Goal: Information Seeking & Learning: Learn about a topic

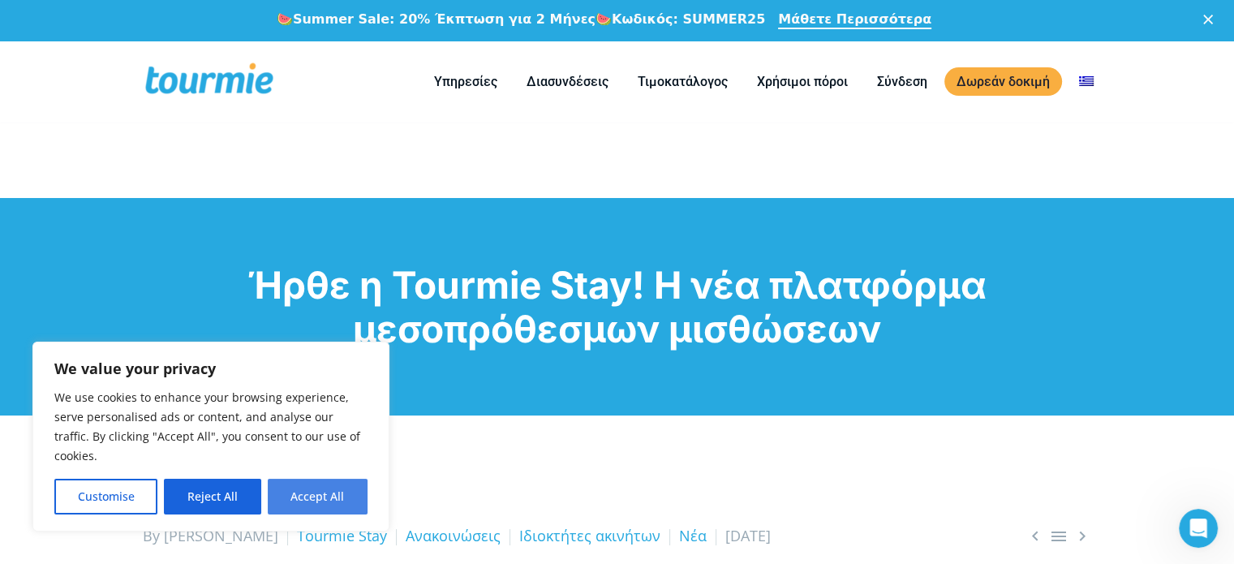
click at [323, 489] on button "Accept All" at bounding box center [318, 497] width 100 height 36
checkbox input "true"
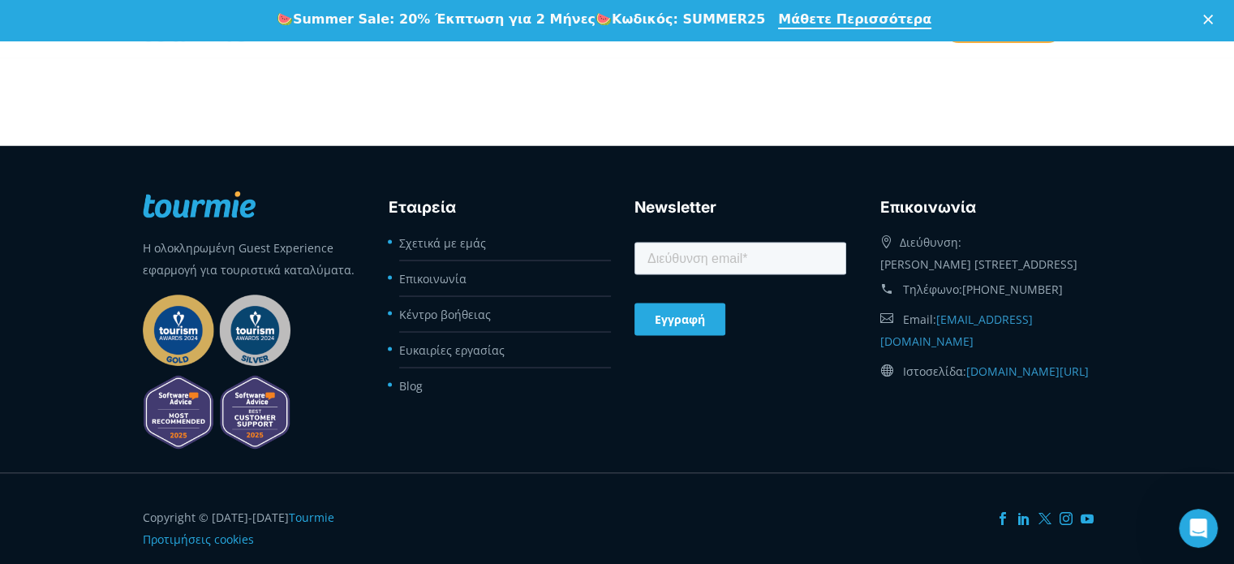
scroll to position [3005, 0]
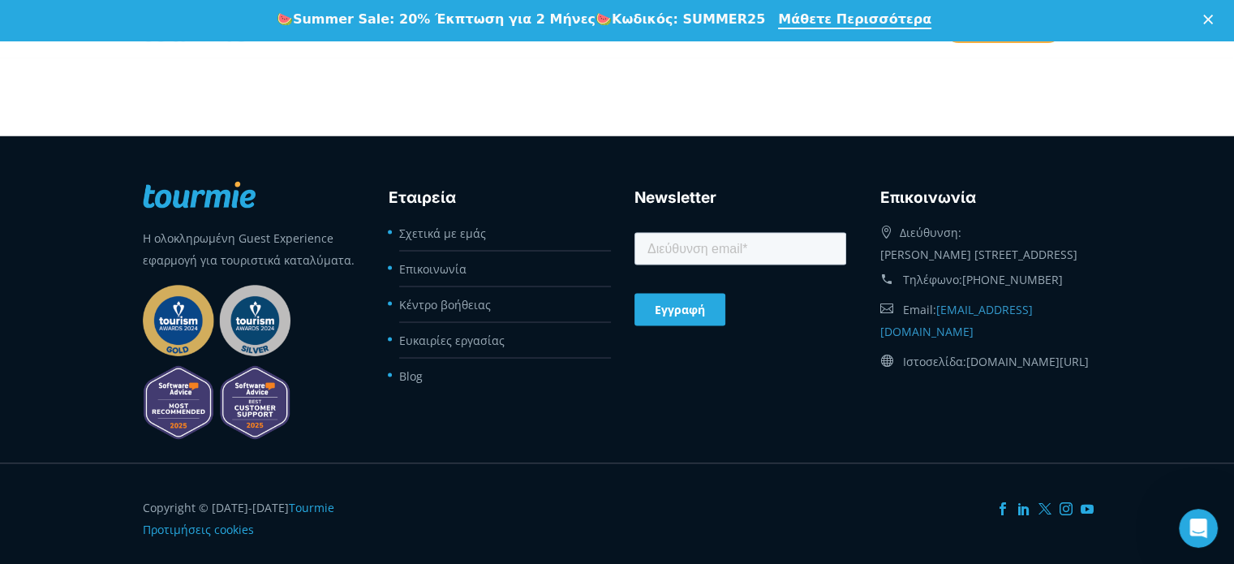
click at [1030, 358] on link "[DOMAIN_NAME][URL]" at bounding box center [1027, 360] width 122 height 15
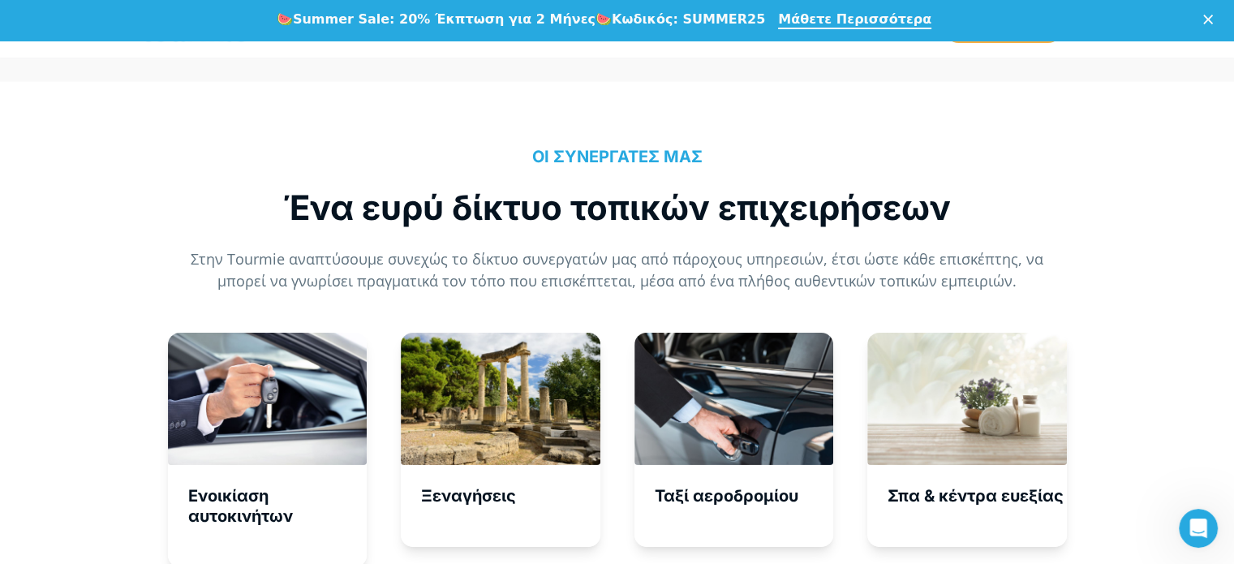
scroll to position [5336, 0]
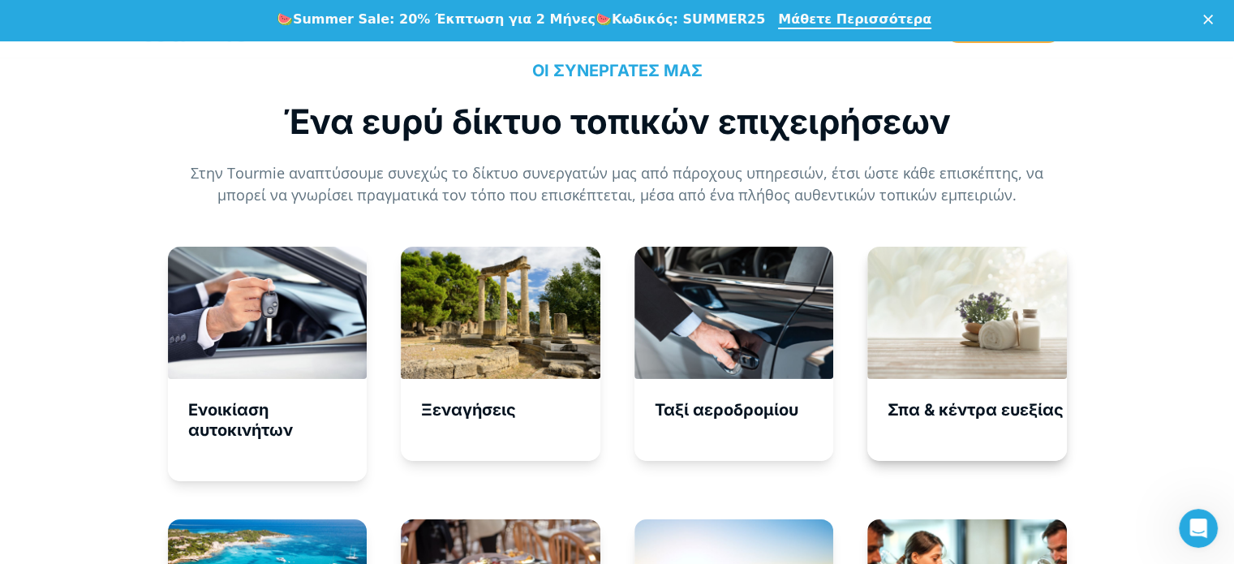
click at [928, 327] on div at bounding box center [967, 313] width 200 height 133
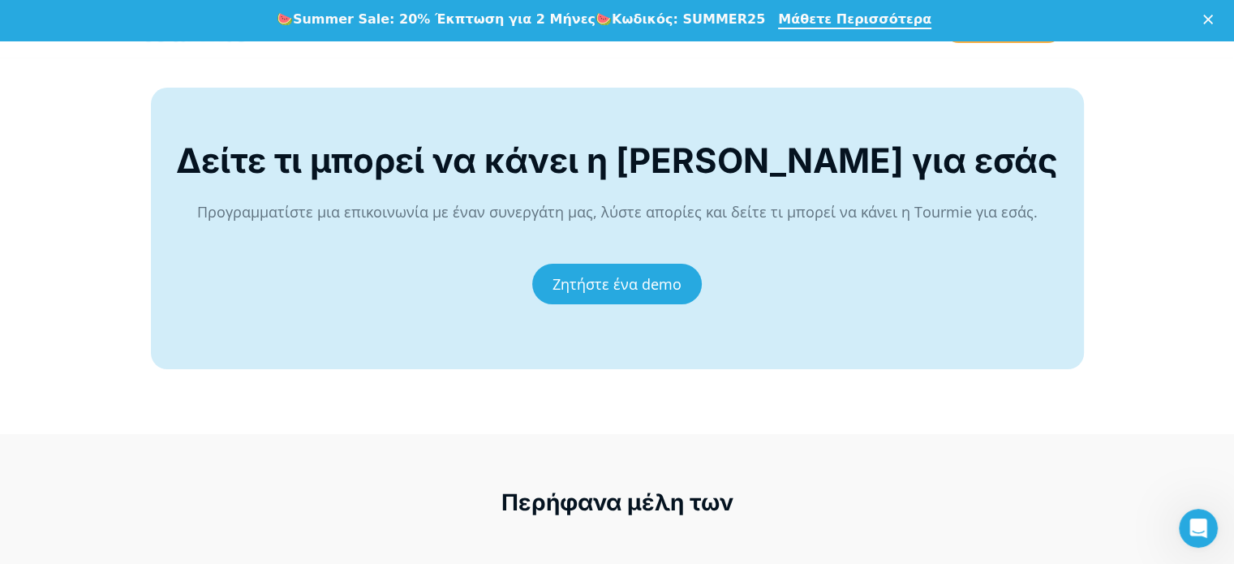
scroll to position [6324, 0]
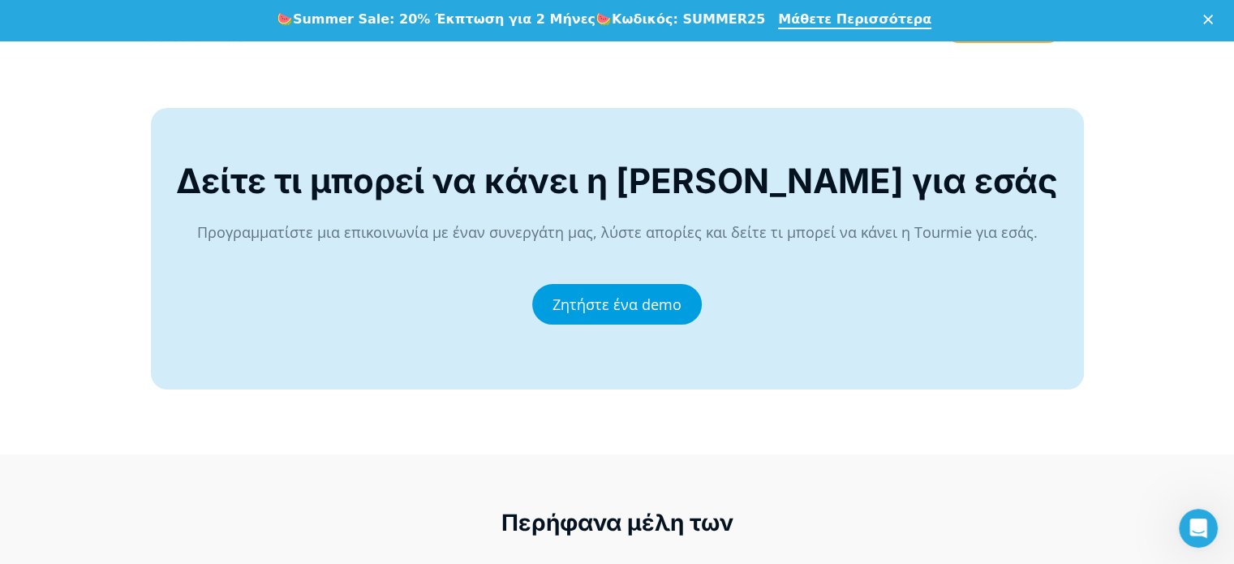
click at [630, 284] on link "Ζητήστε ένα demo" at bounding box center [617, 304] width 170 height 41
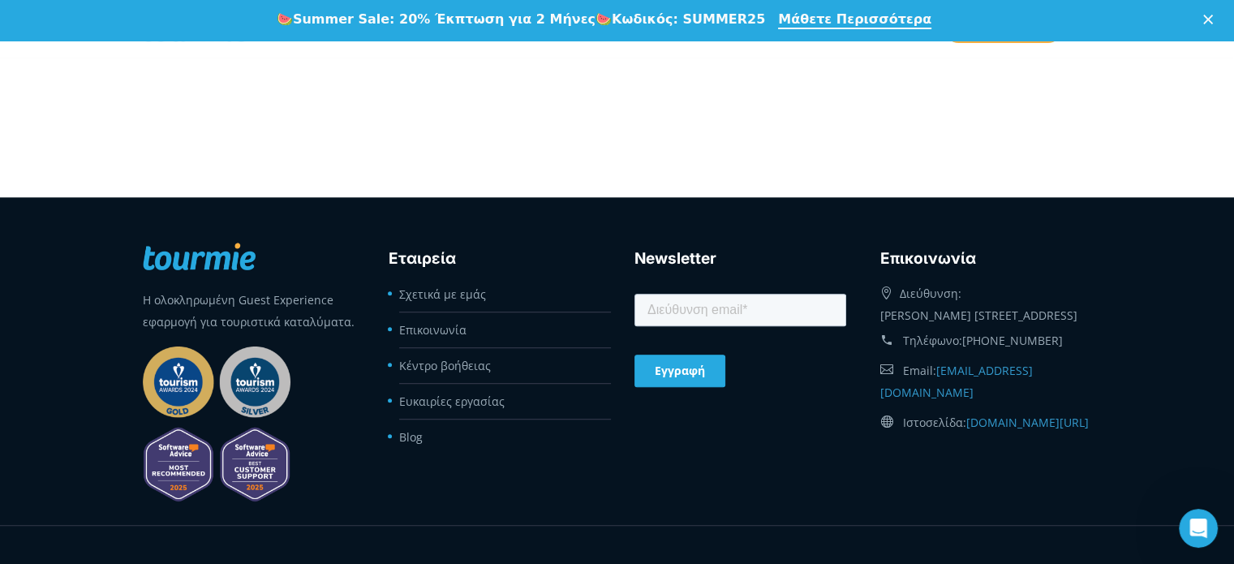
scroll to position [893, 0]
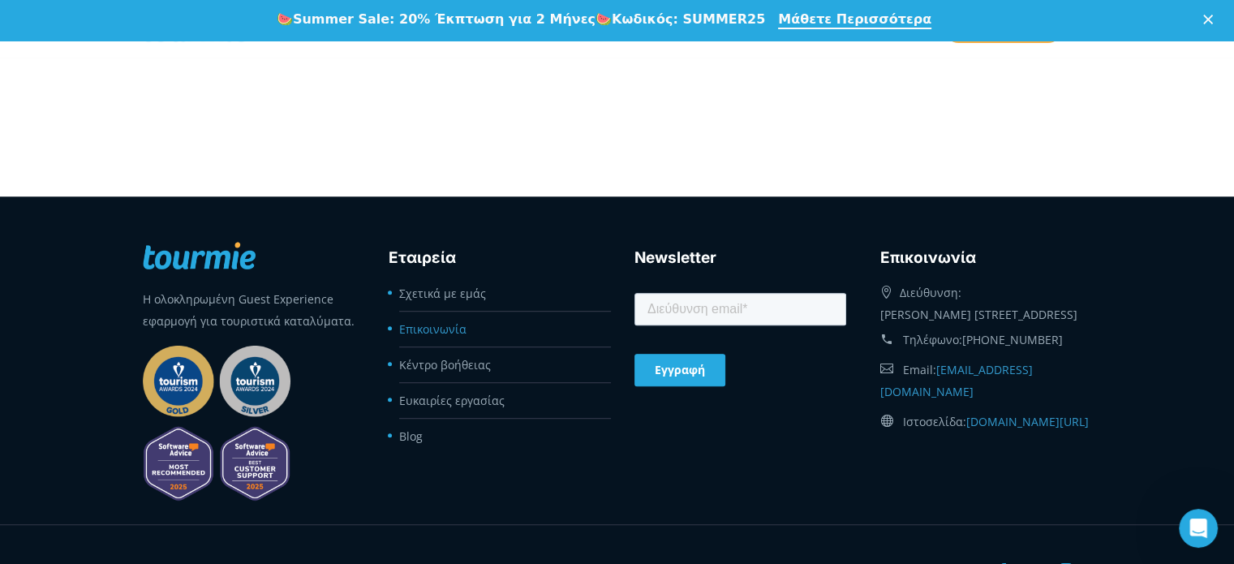
click at [438, 323] on link "Επικοινωνία" at bounding box center [432, 328] width 67 height 15
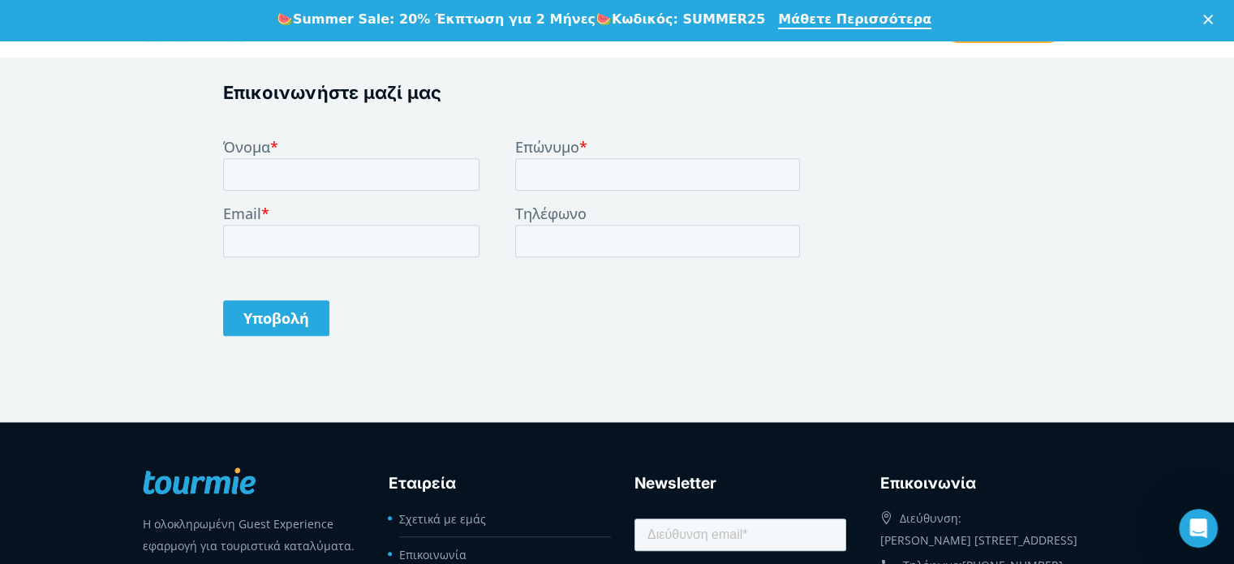
scroll to position [582, 0]
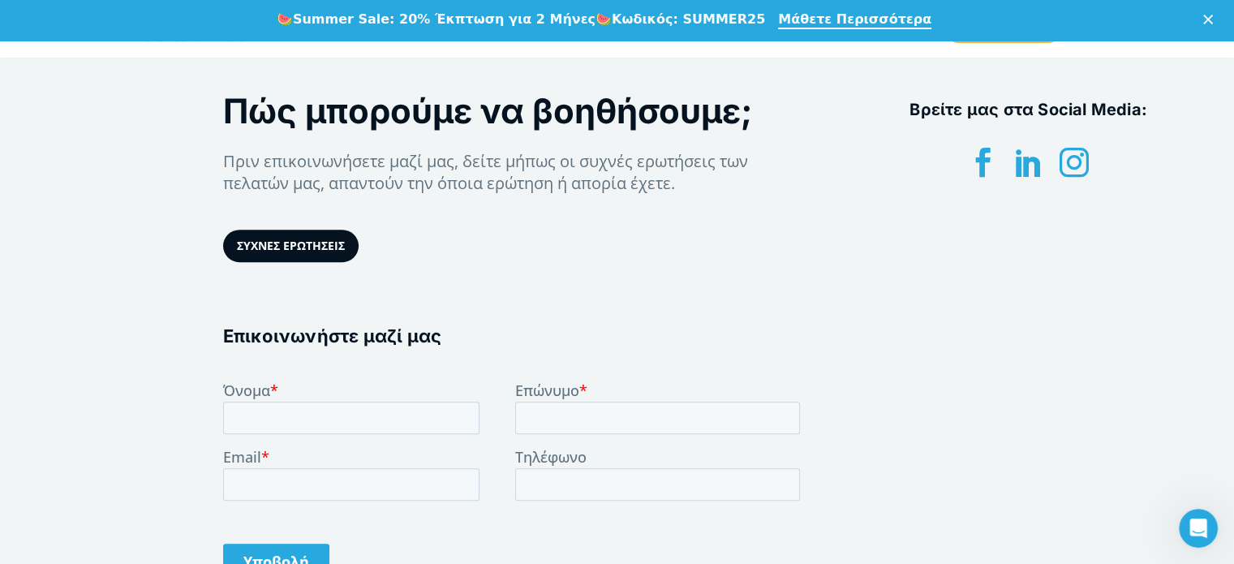
click at [303, 239] on link "ΣΥΧΝΕΣ ΕΡΩΤΗΣΕΙΣ" at bounding box center [290, 246] width 135 height 32
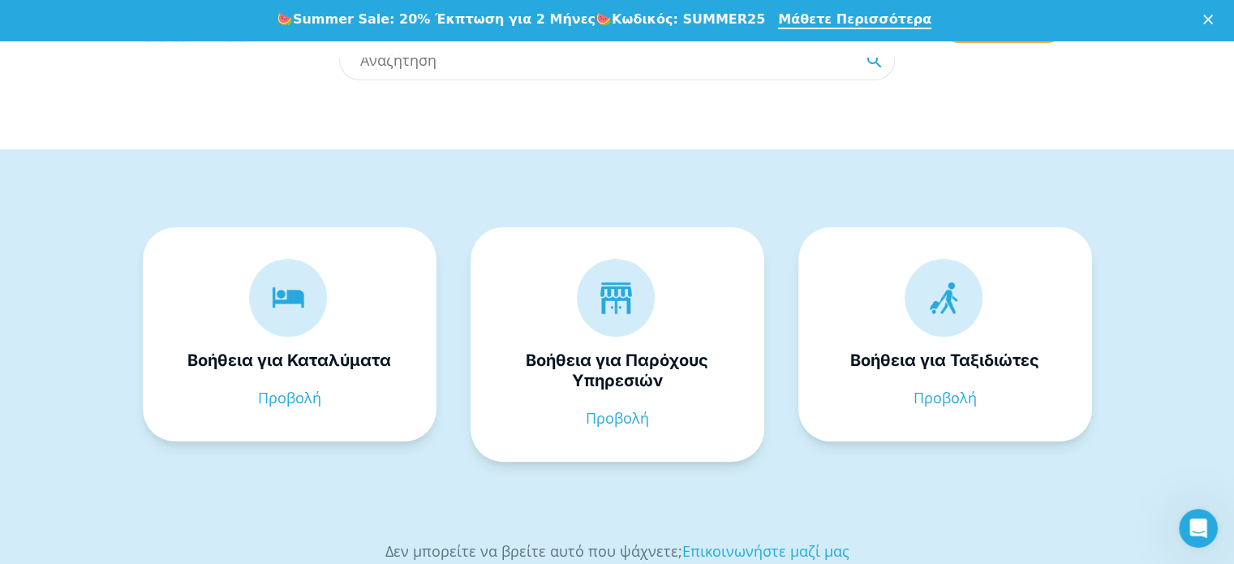
scroll to position [326, 0]
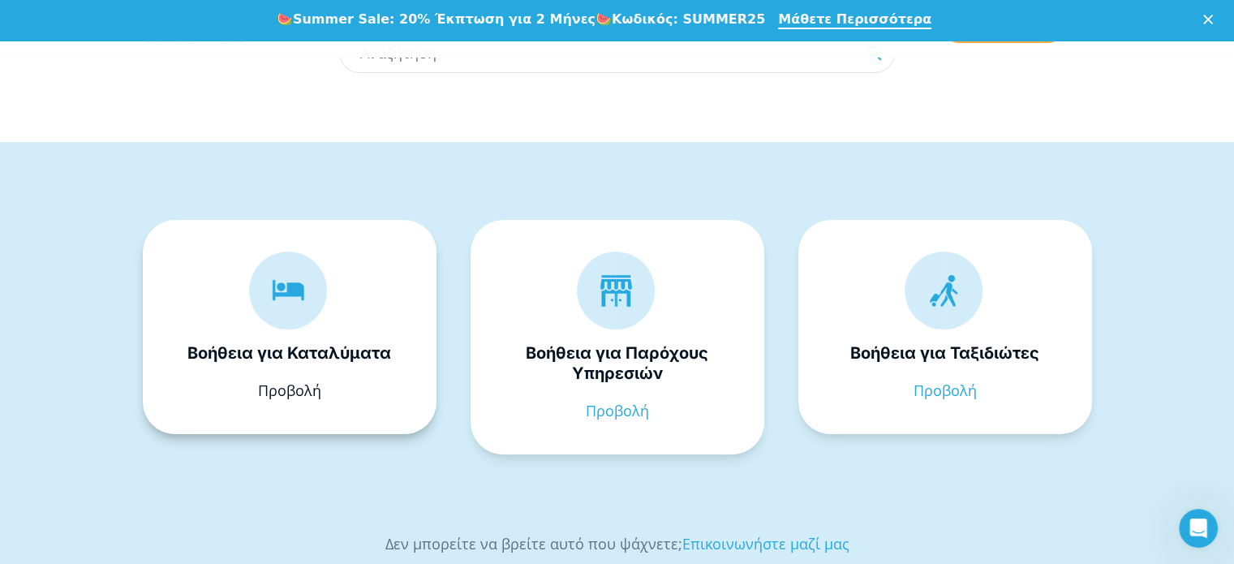
click at [286, 385] on link "Προβολή" at bounding box center [289, 389] width 63 height 19
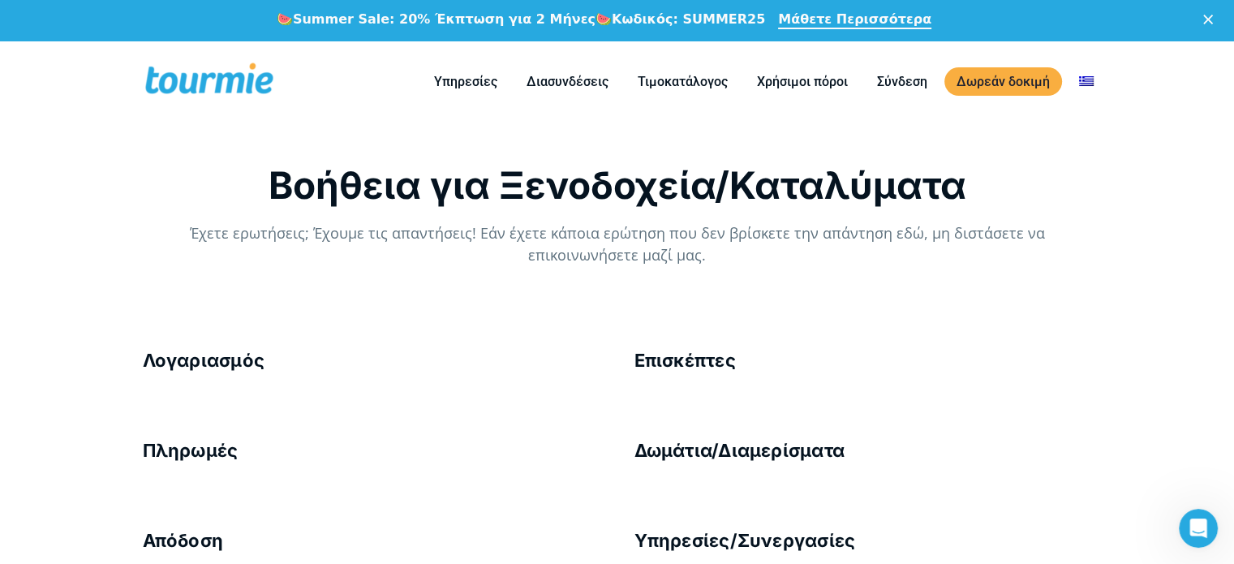
click at [268, 363] on h4 "Λογαριασμός" at bounding box center [372, 360] width 458 height 25
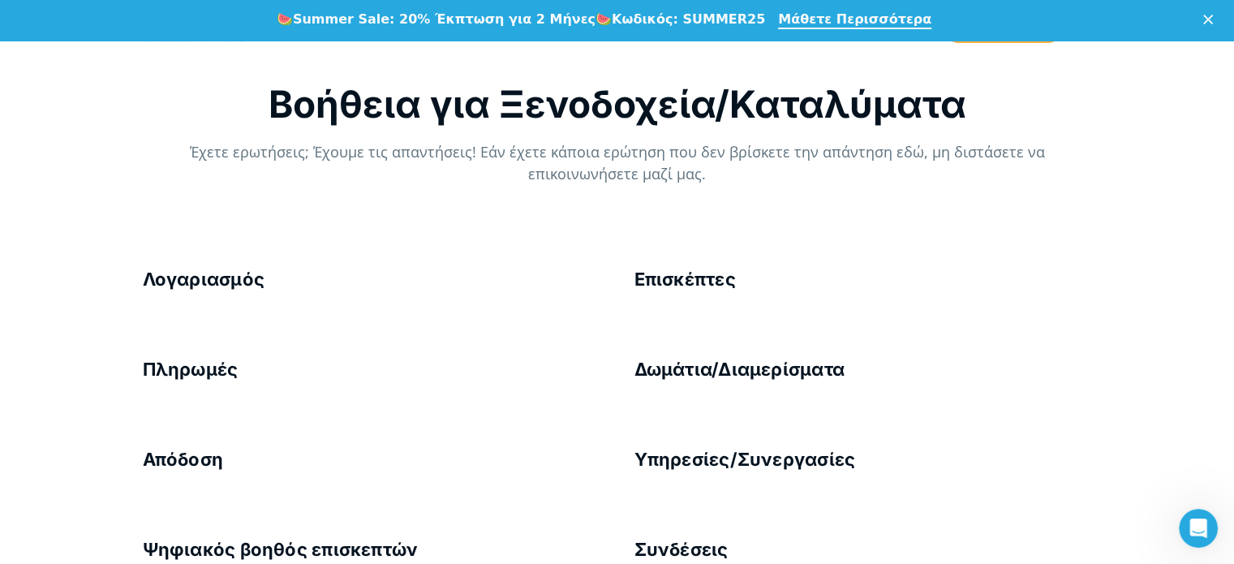
scroll to position [76, 0]
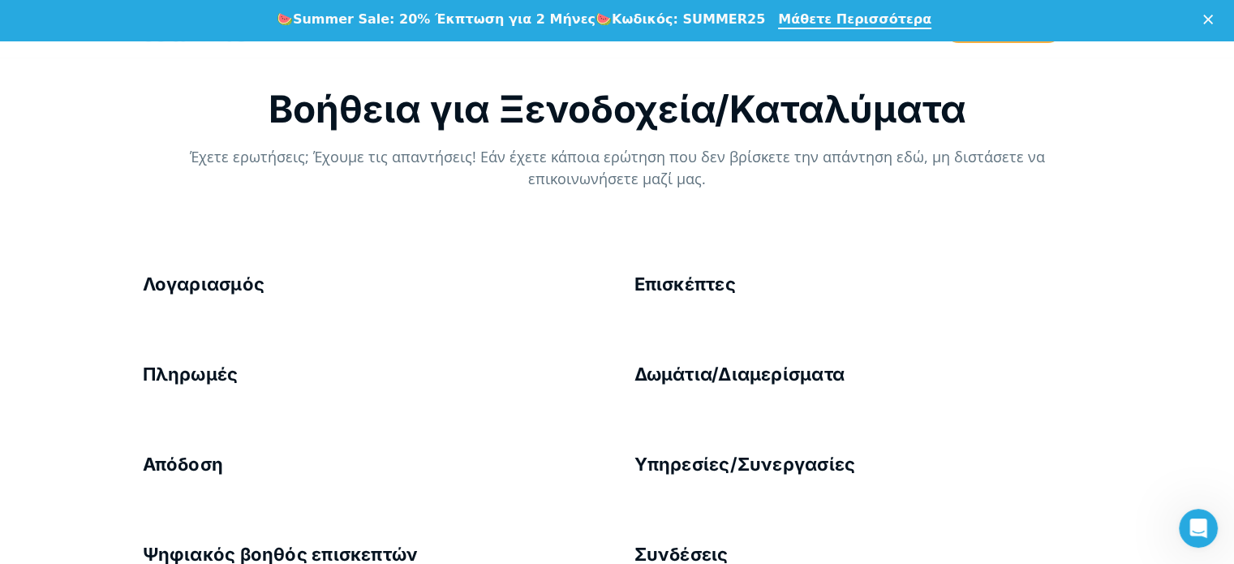
click at [759, 376] on h4 "Δωμάτια/Διαμερίσματα" at bounding box center [863, 374] width 458 height 25
click at [649, 281] on h4 "Επισκέπτες" at bounding box center [863, 284] width 458 height 25
click at [646, 281] on h4 "Επισκέπτες" at bounding box center [863, 284] width 458 height 25
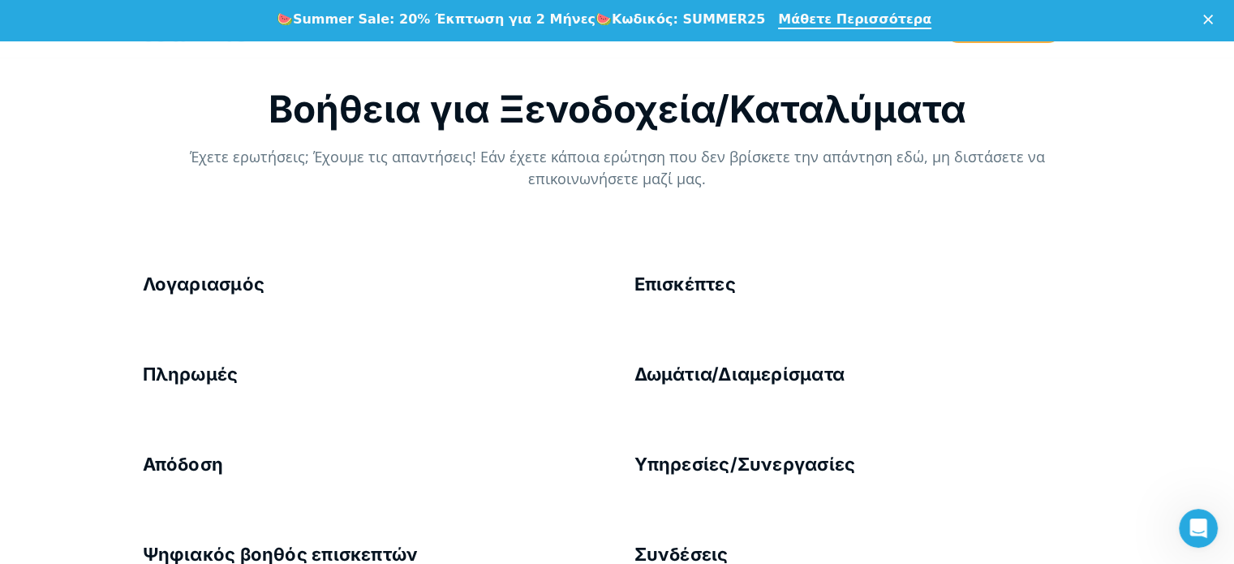
click at [185, 285] on h4 "Λογαριασμός" at bounding box center [372, 284] width 458 height 25
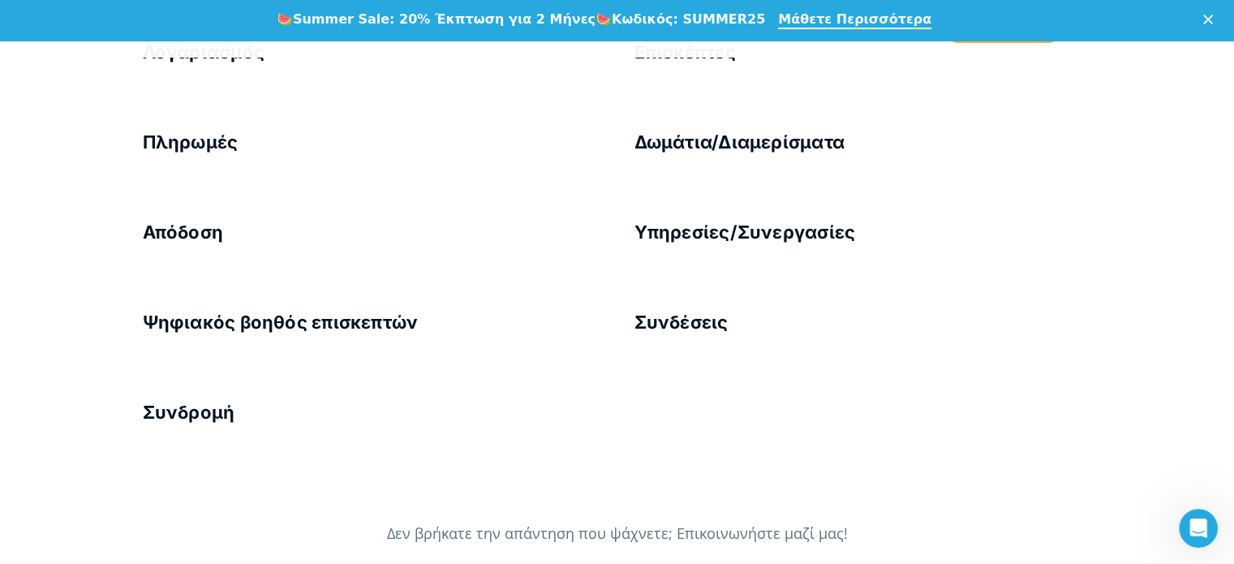
scroll to position [307, 0]
click at [211, 413] on h4 "Συνδρομή" at bounding box center [372, 413] width 458 height 25
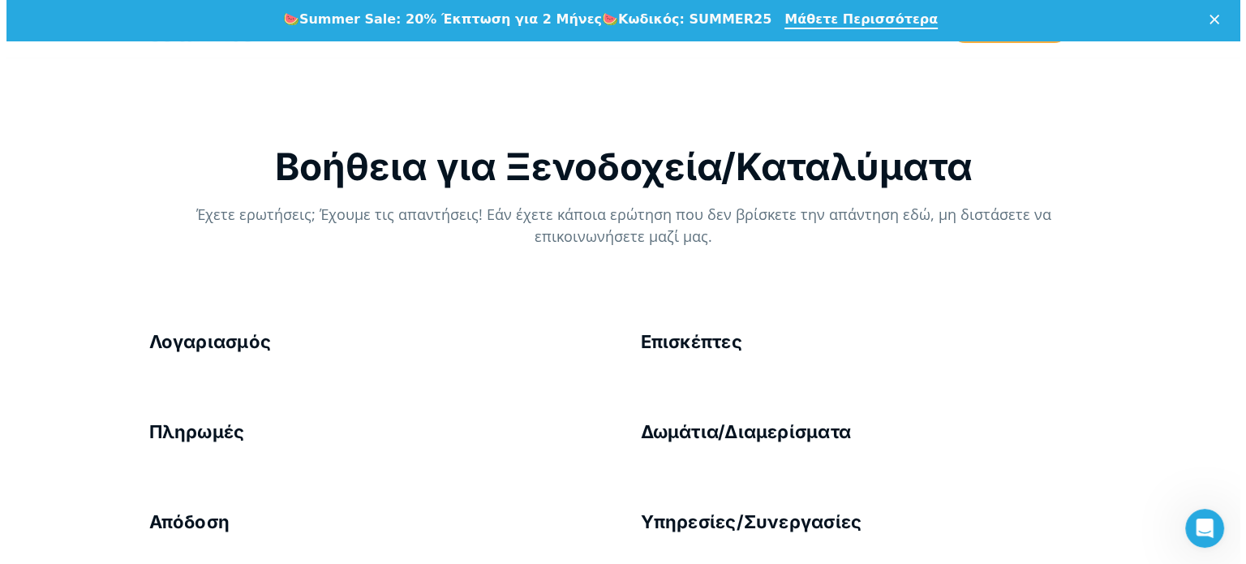
scroll to position [0, 0]
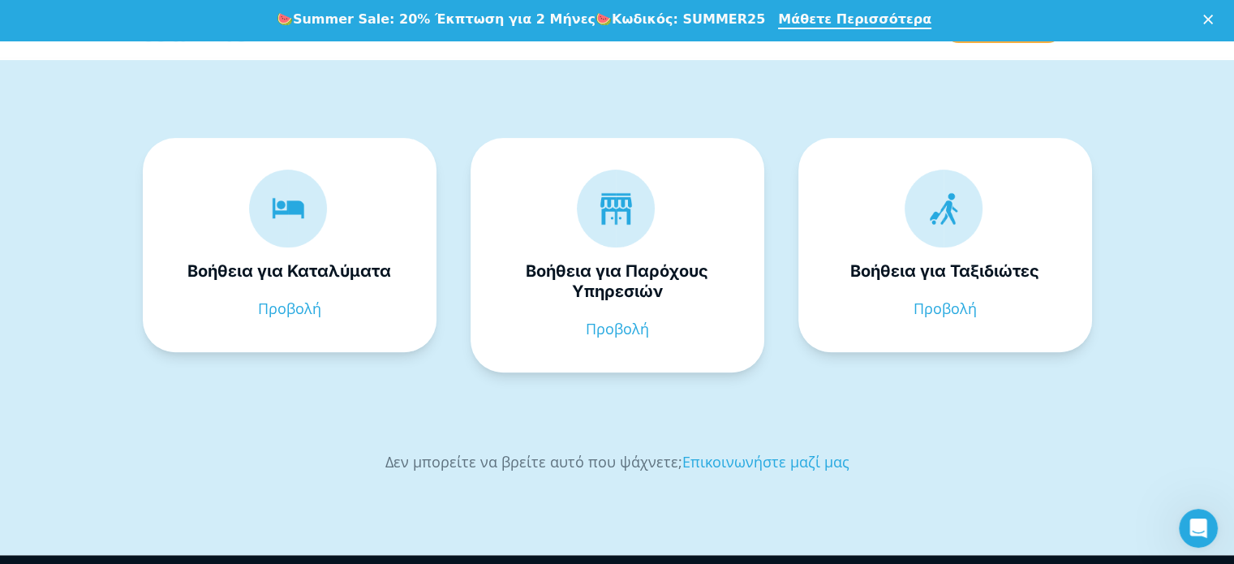
scroll to position [490, 0]
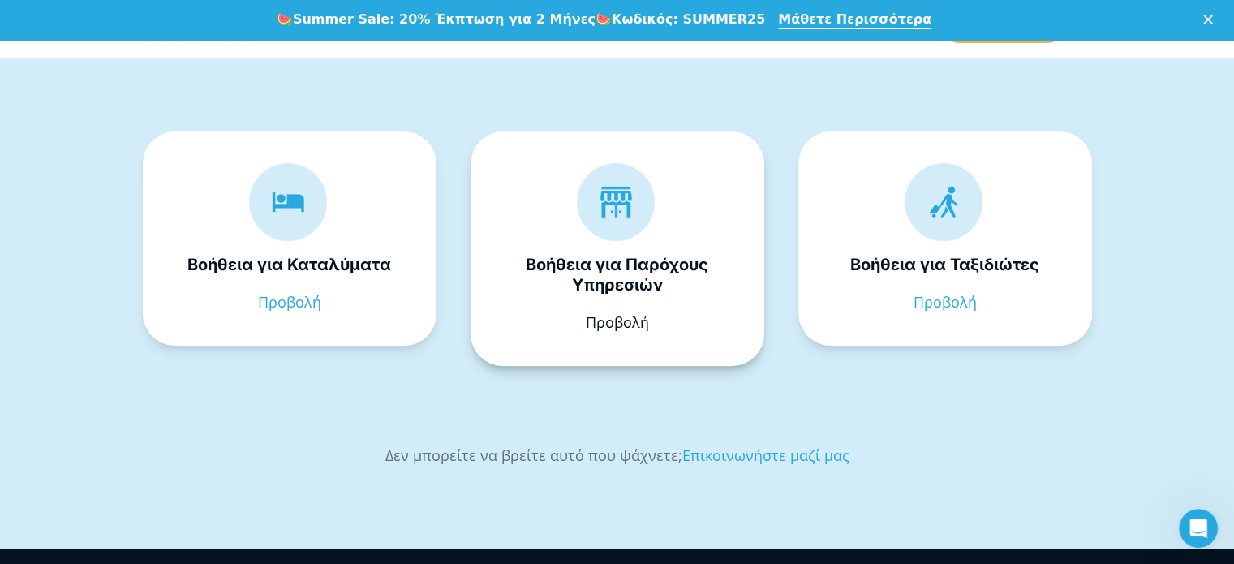
click at [613, 313] on link "Προβολή" at bounding box center [617, 321] width 63 height 19
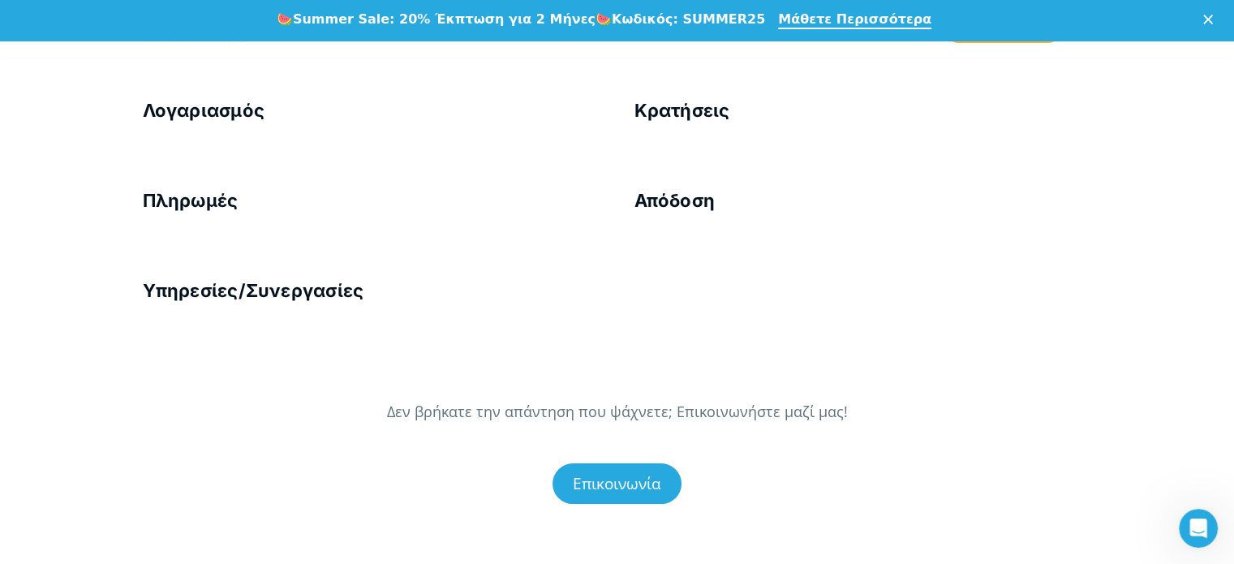
scroll to position [257, 0]
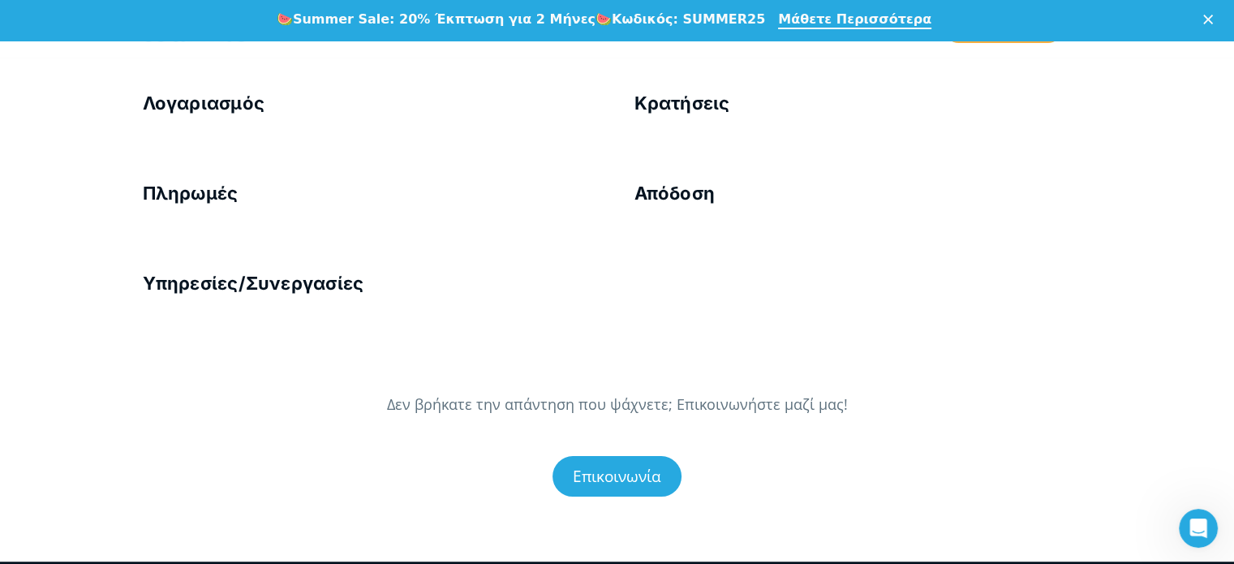
click at [328, 285] on h4 "Υπηρεσίες/Συνεργασίες" at bounding box center [372, 283] width 458 height 25
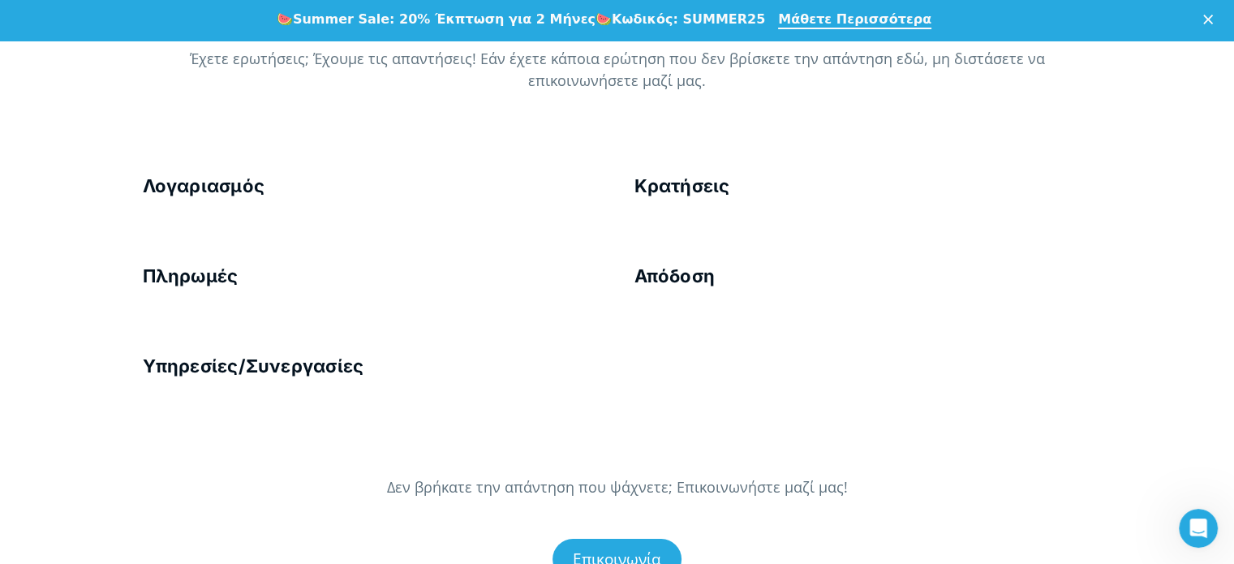
scroll to position [0, 0]
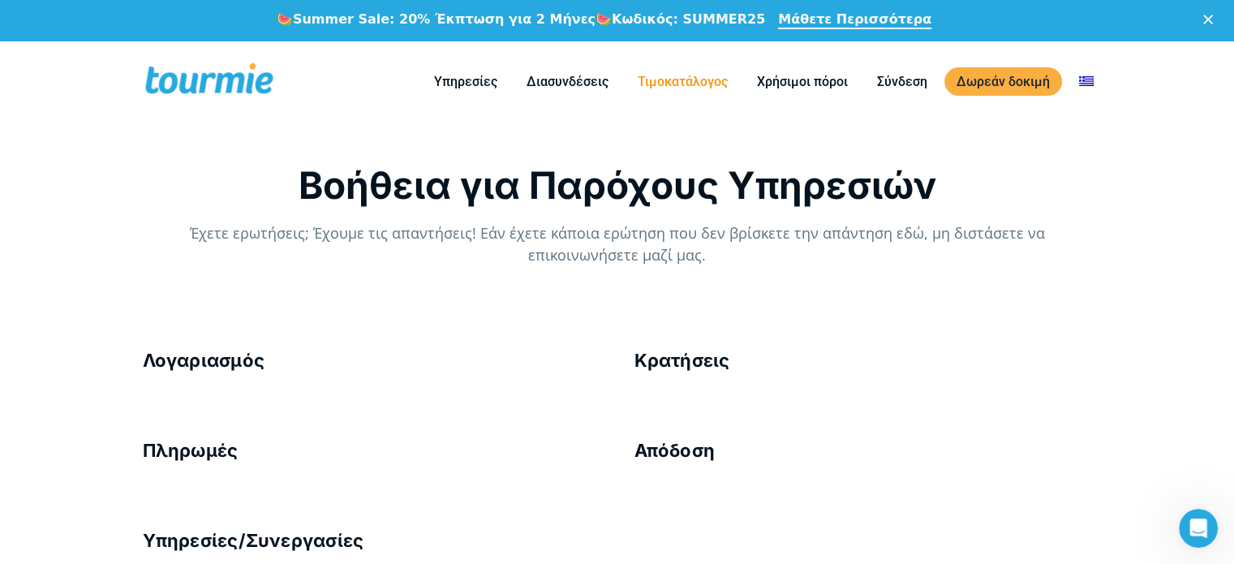
click at [685, 80] on link "Τιμοκατάλογος" at bounding box center [682, 81] width 114 height 20
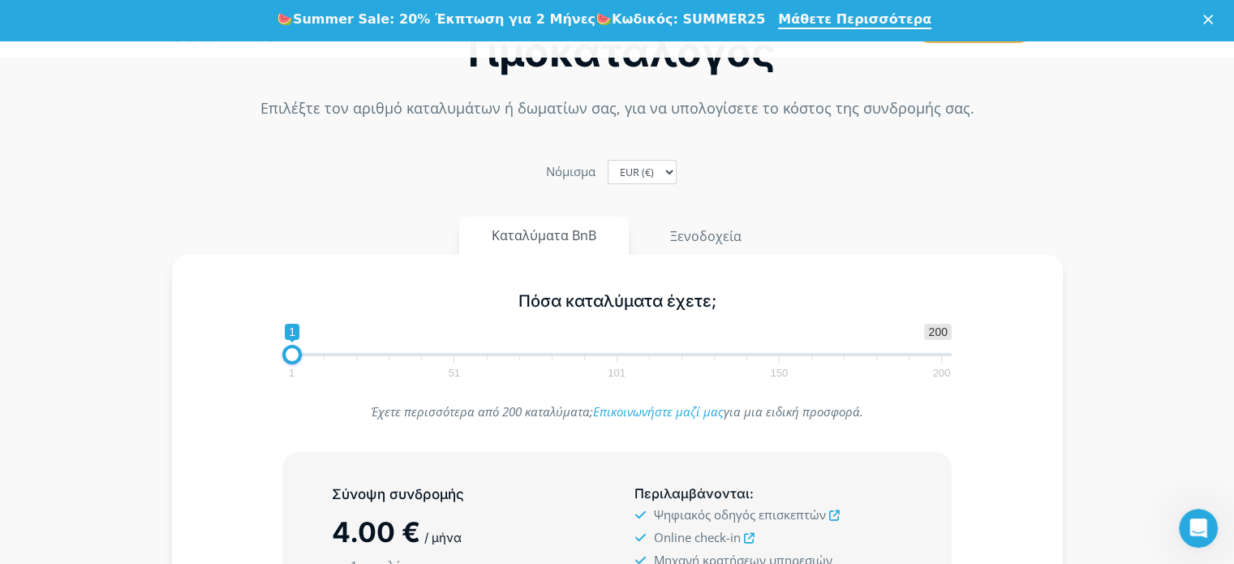
scroll to position [81, 0]
click at [581, 233] on button "Καταλύματα BnB" at bounding box center [544, 236] width 170 height 38
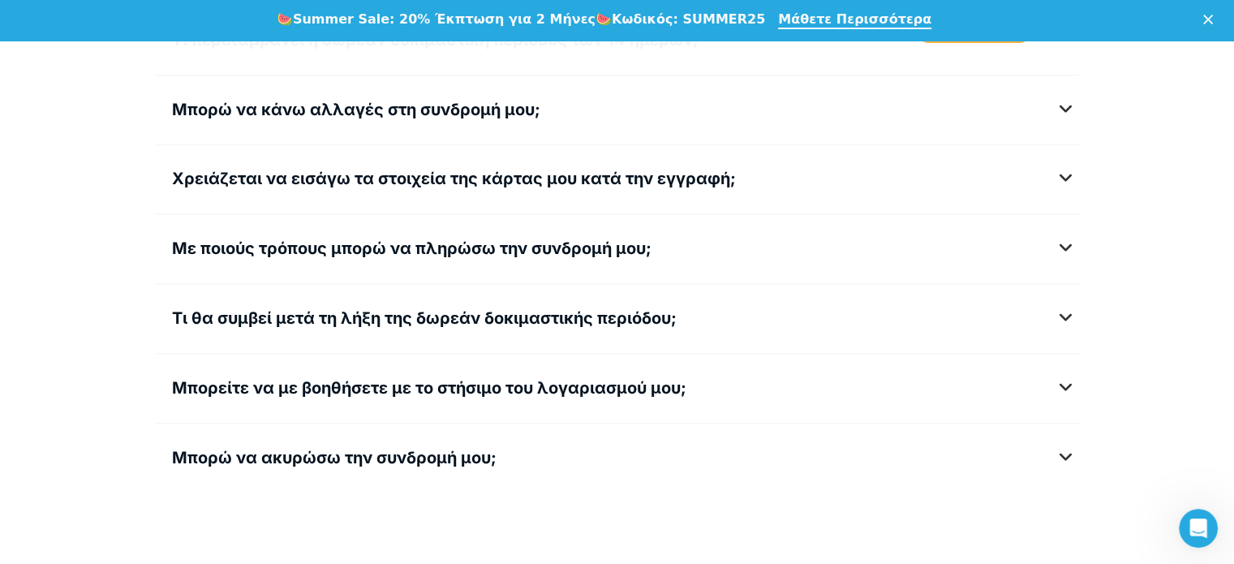
scroll to position [2255, 0]
click at [1063, 381] on h5 "Μπορείτε να με βοηθήσετε με το στήσιμο του λογαριασμού μου;" at bounding box center [617, 387] width 891 height 20
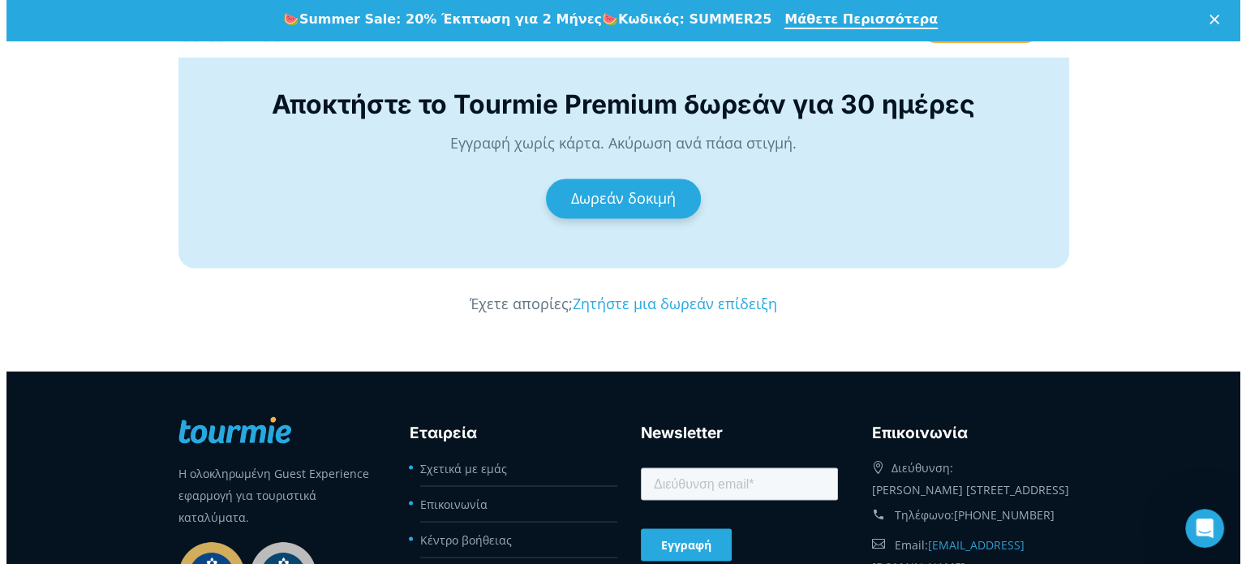
scroll to position [3089, 0]
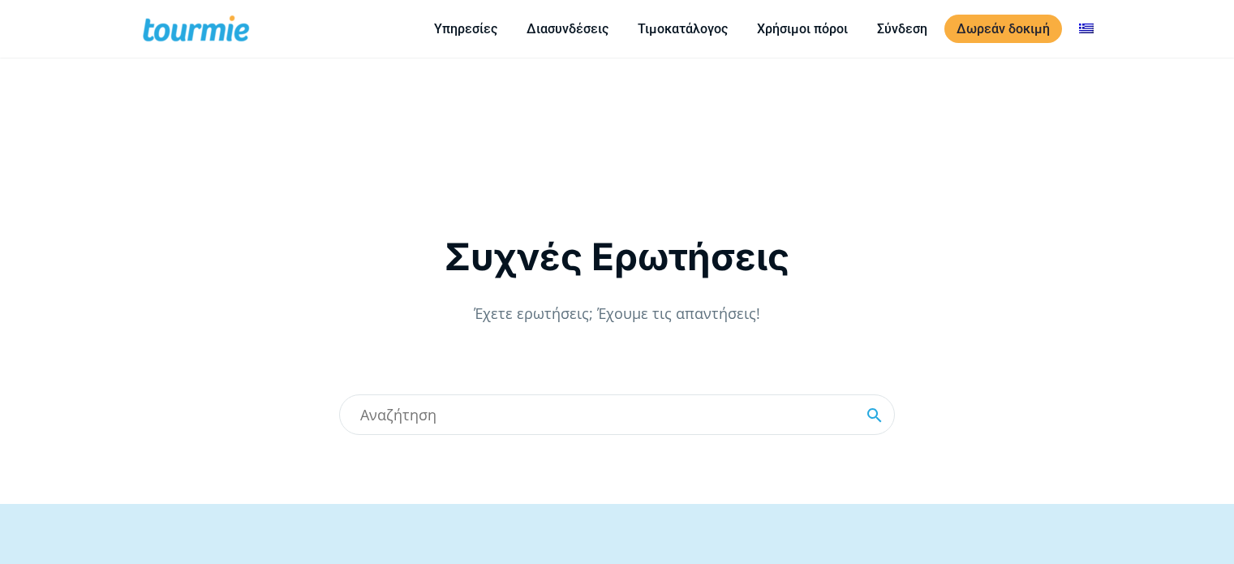
scroll to position [453, 0]
